Goal: Task Accomplishment & Management: Use online tool/utility

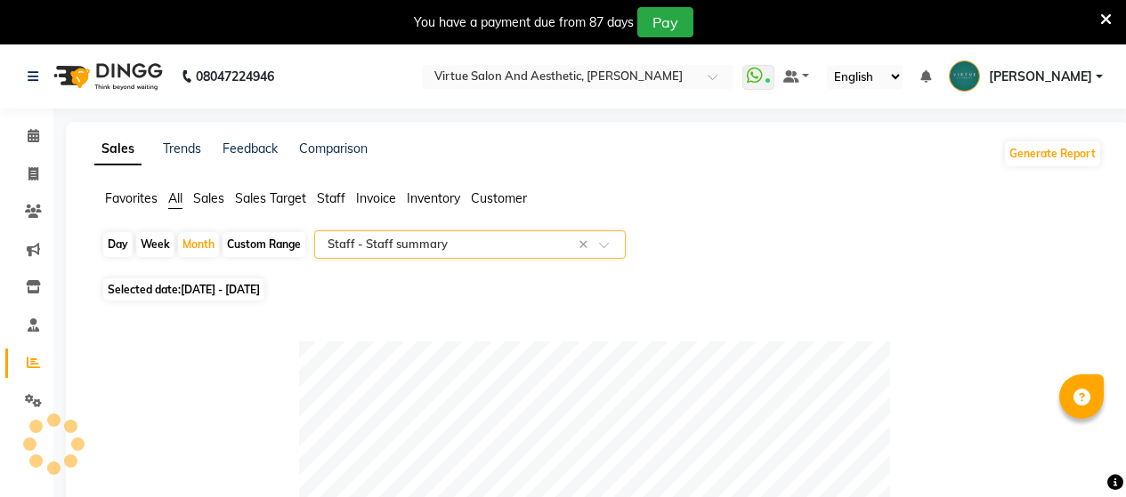
select select "full_report"
select select "csv"
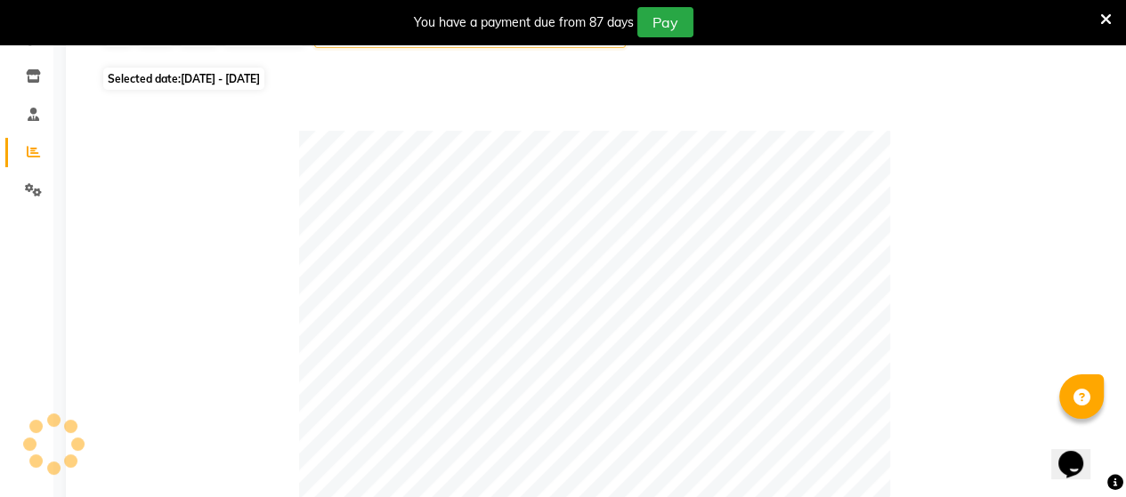
scroll to position [211, 0]
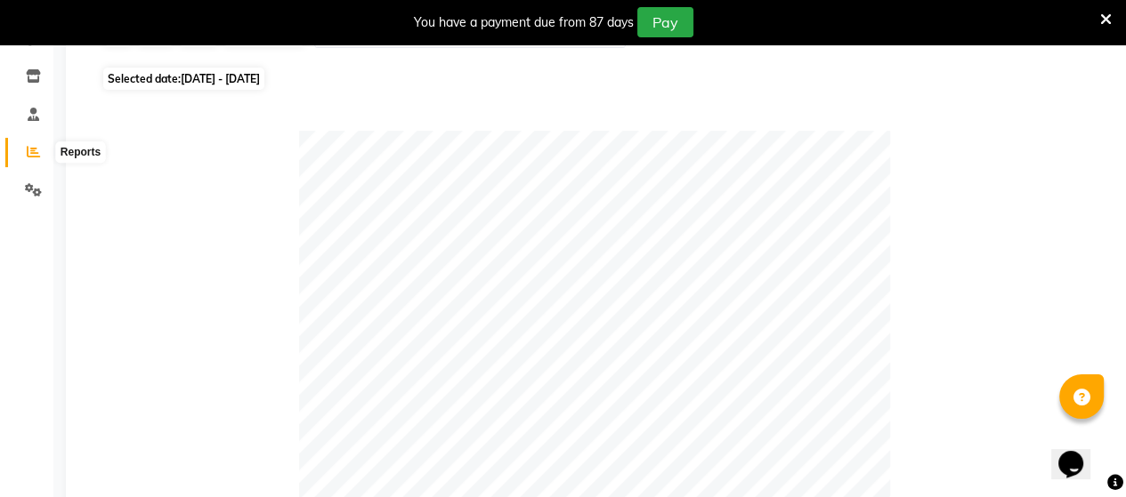
click at [36, 154] on icon at bounding box center [33, 151] width 13 height 13
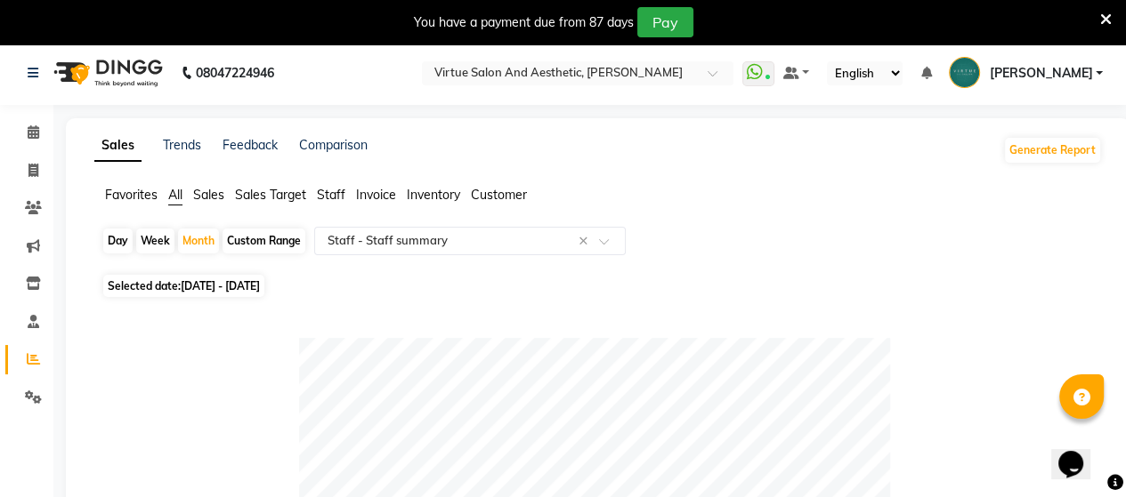
scroll to position [0, 0]
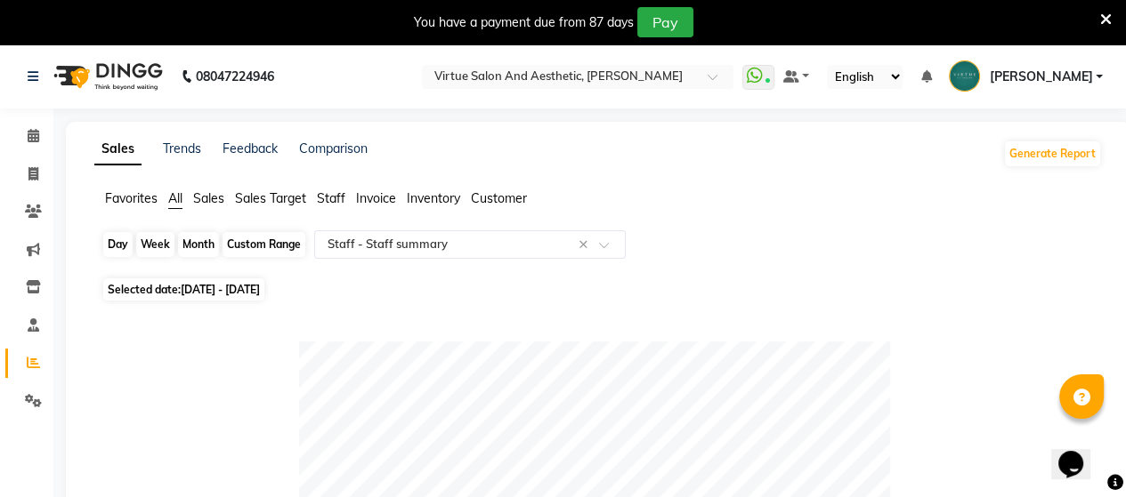
click at [186, 246] on div "Month" at bounding box center [198, 244] width 41 height 25
select select "10"
select select "2025"
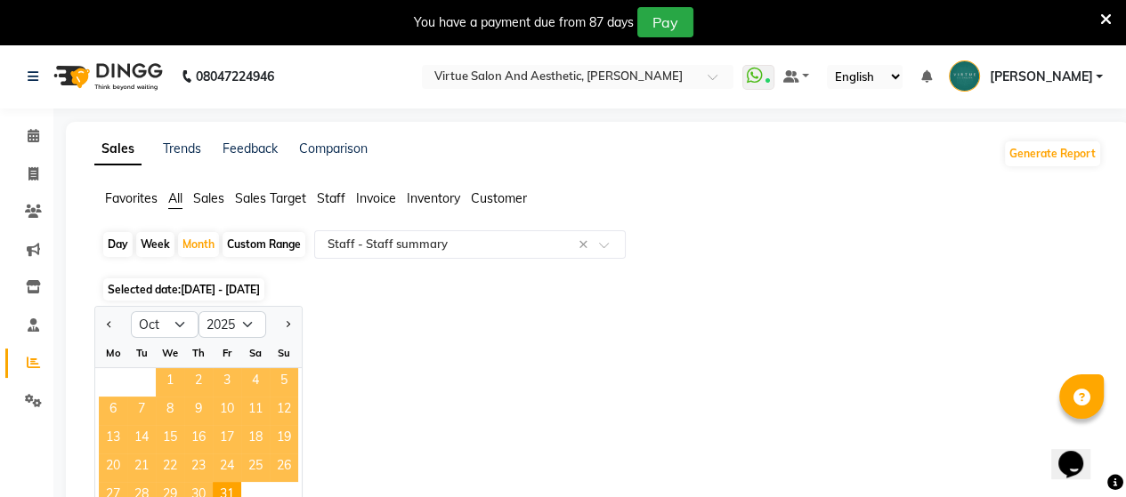
click at [162, 384] on span "1" at bounding box center [170, 382] width 28 height 28
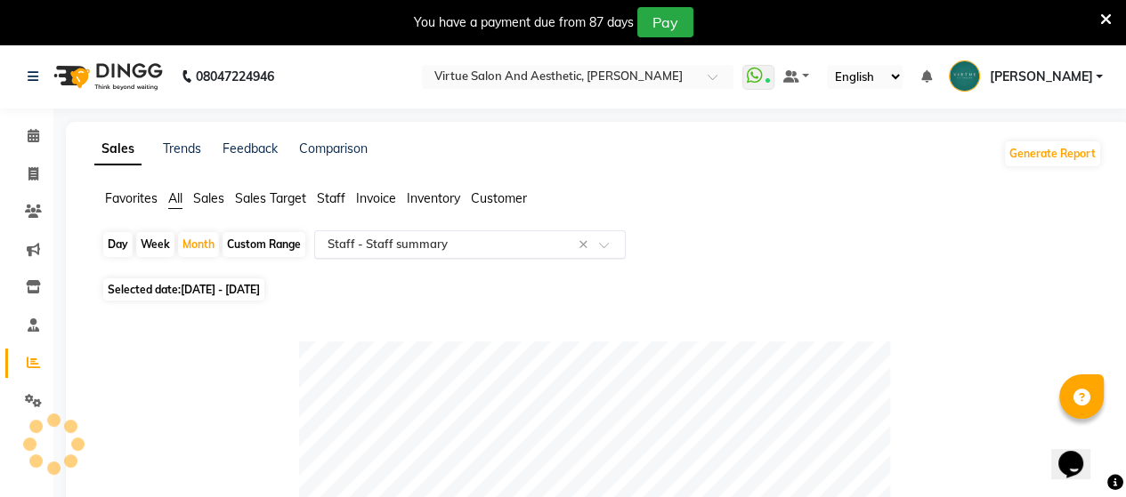
click at [468, 246] on input "text" at bounding box center [452, 245] width 256 height 18
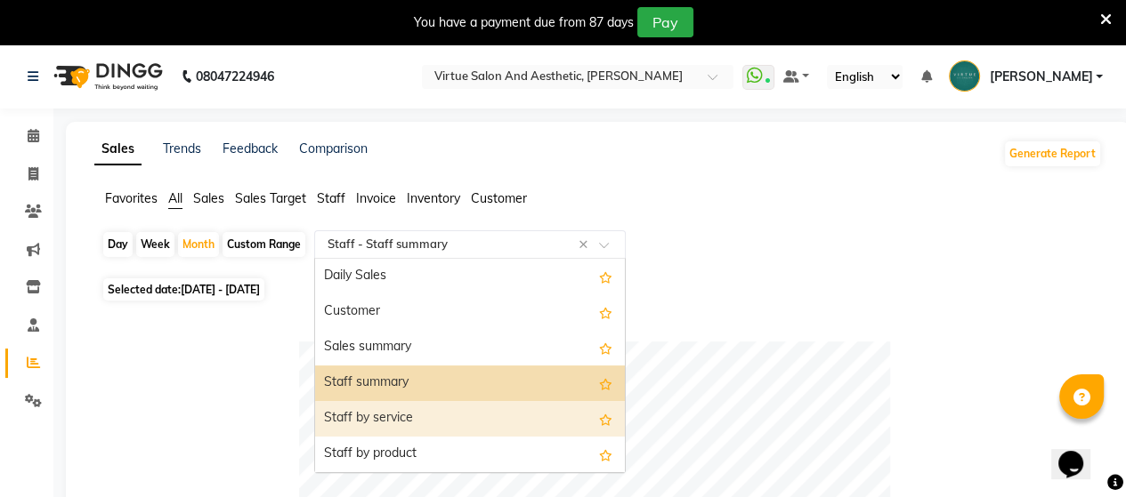
click at [445, 406] on div "Staff by service" at bounding box center [470, 419] width 310 height 36
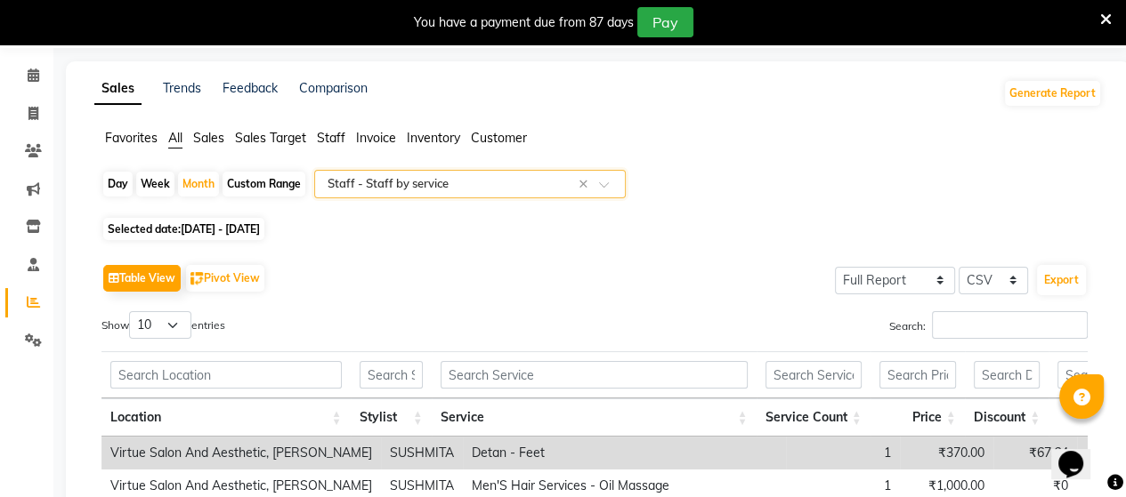
scroll to position [44, 0]
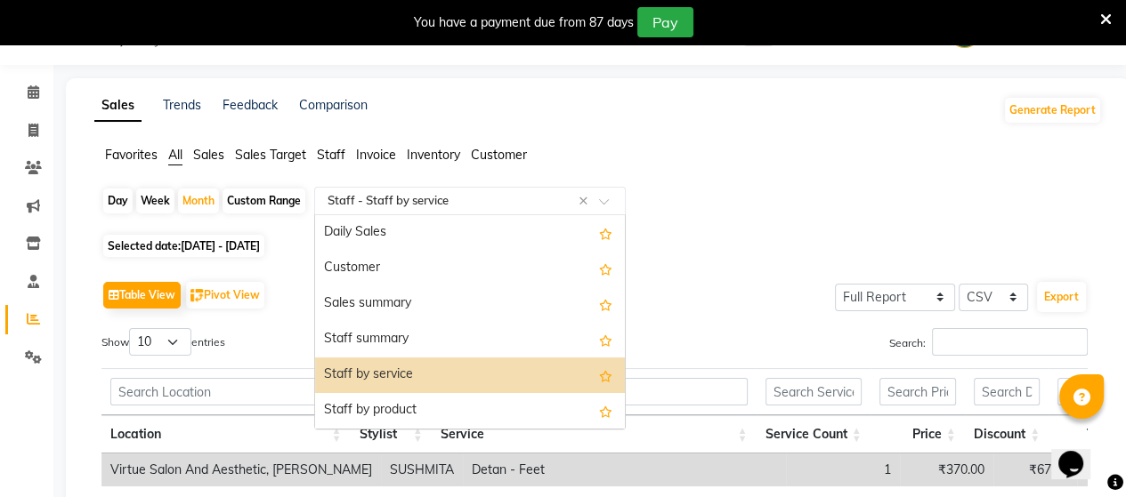
click at [502, 198] on input "text" at bounding box center [452, 201] width 256 height 18
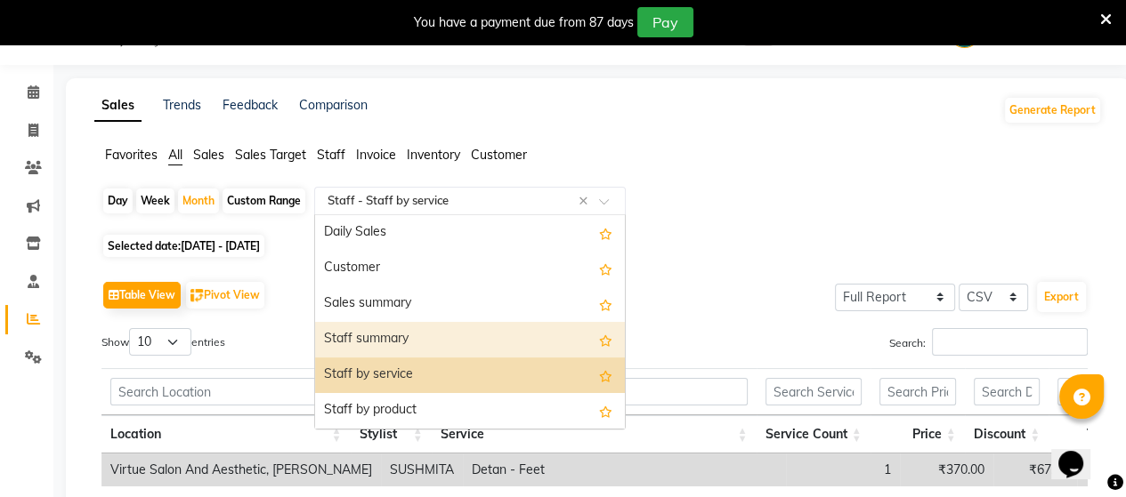
click at [431, 329] on div "Staff summary" at bounding box center [470, 340] width 310 height 36
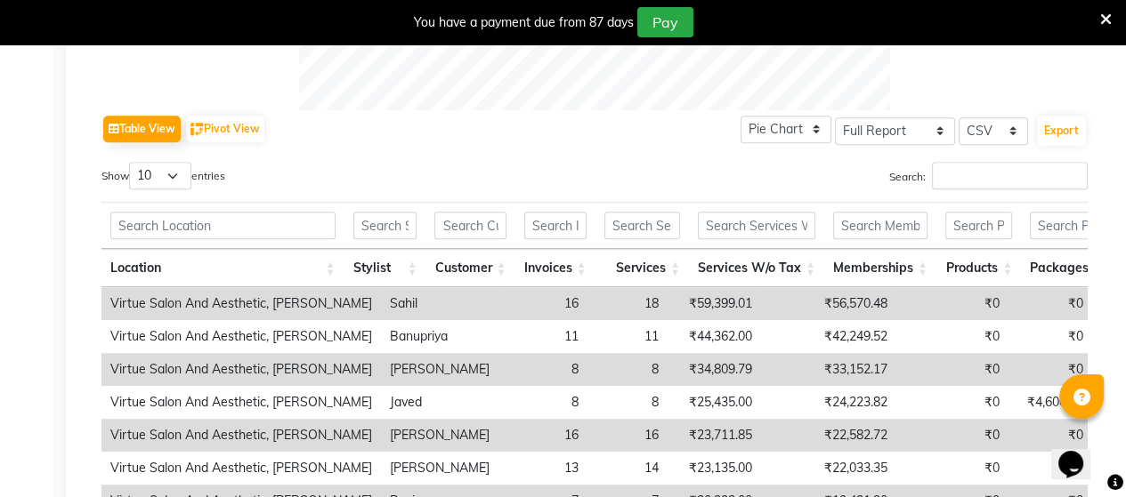
scroll to position [1022, 0]
